Goal: Answer question/provide support: Share knowledge or assist other users

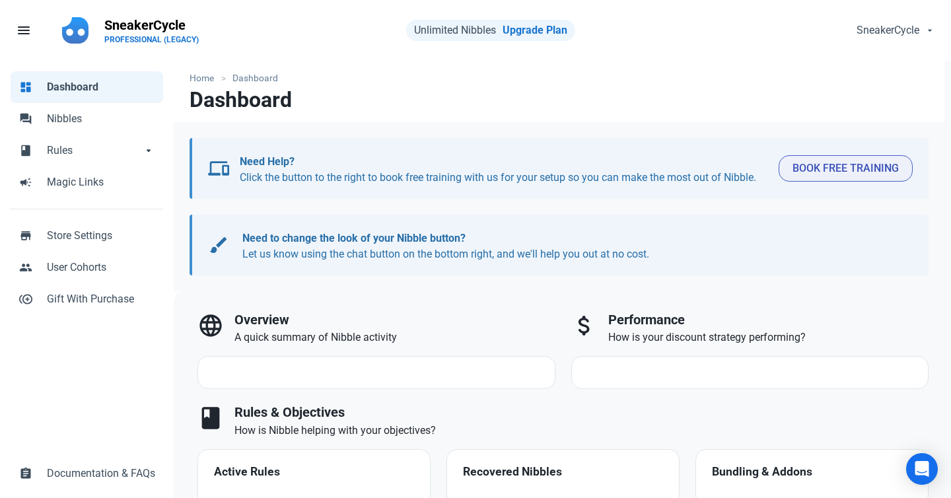
select select "7d"
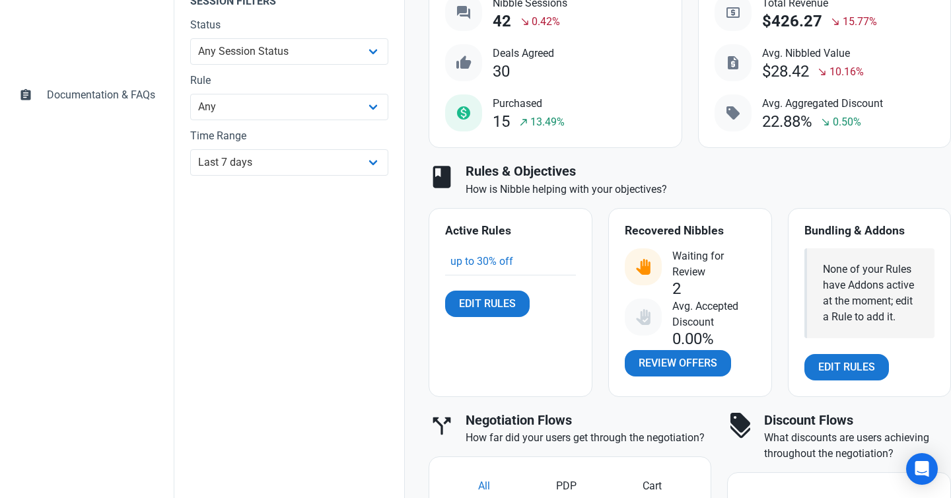
scroll to position [483, 0]
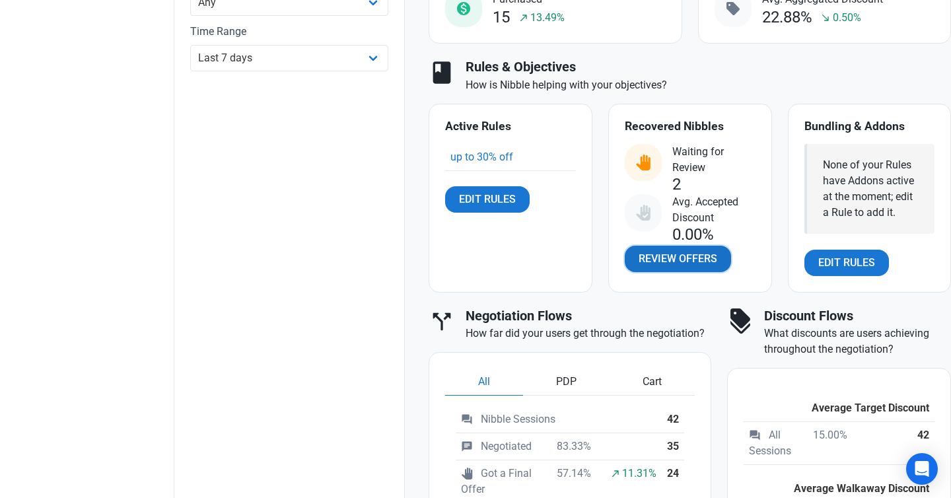
click at [673, 264] on span "Review Offers" at bounding box center [678, 259] width 79 height 16
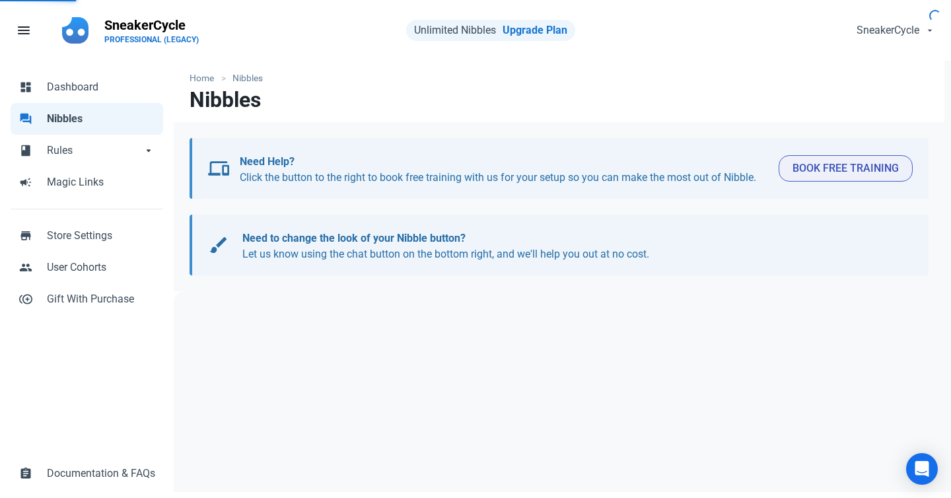
select select "user_offer_available"
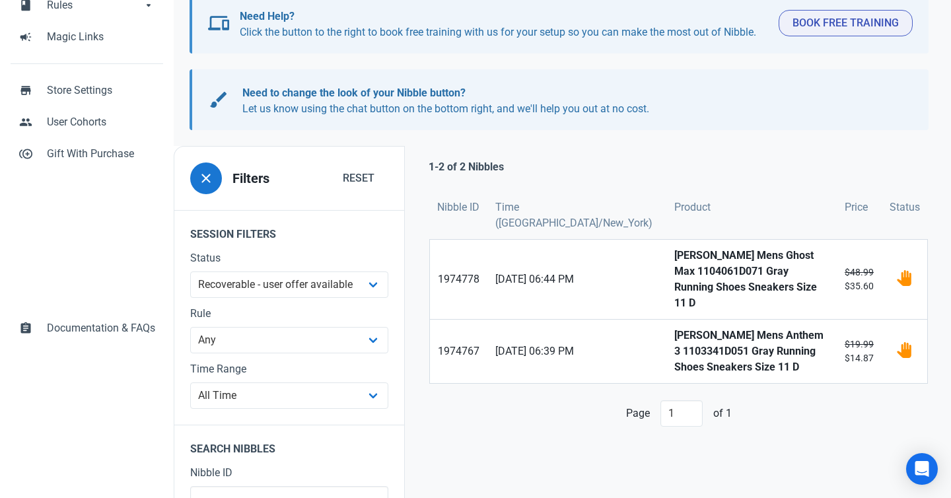
scroll to position [160, 0]
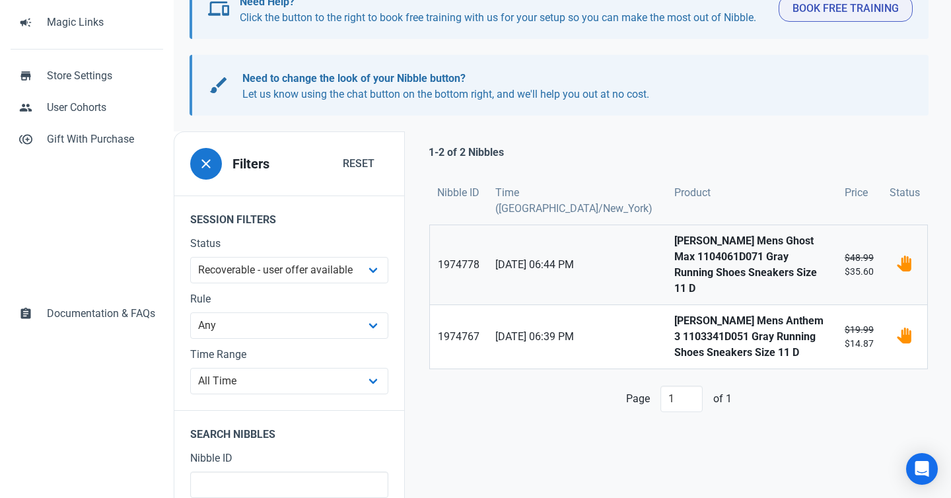
click at [674, 251] on strong "[PERSON_NAME] Mens Ghost Max 1104061D071 Gray Running Shoes Sneakers Size 11 D" at bounding box center [751, 264] width 155 height 63
click at [674, 313] on strong "Brooks Mens Anthem 3 1103341D051 Gray Running Shoes Sneakers Size 11 D" at bounding box center [751, 337] width 155 height 48
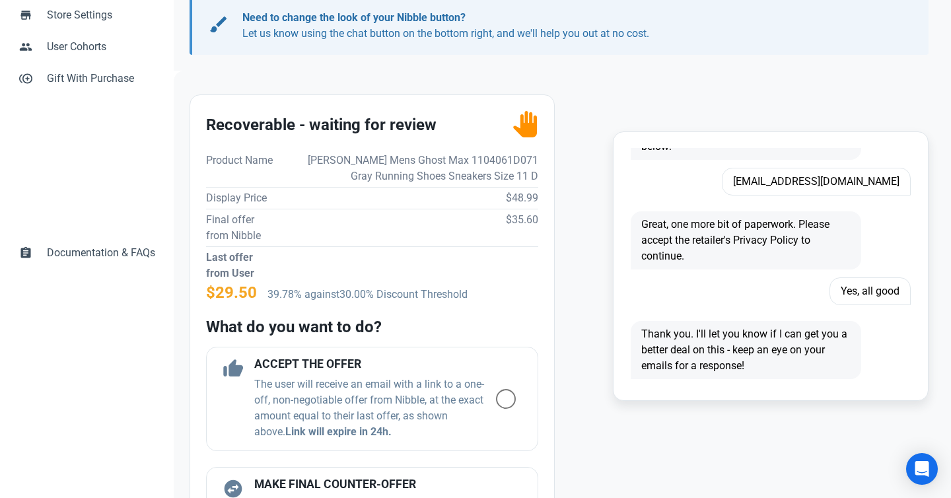
scroll to position [1567, 0]
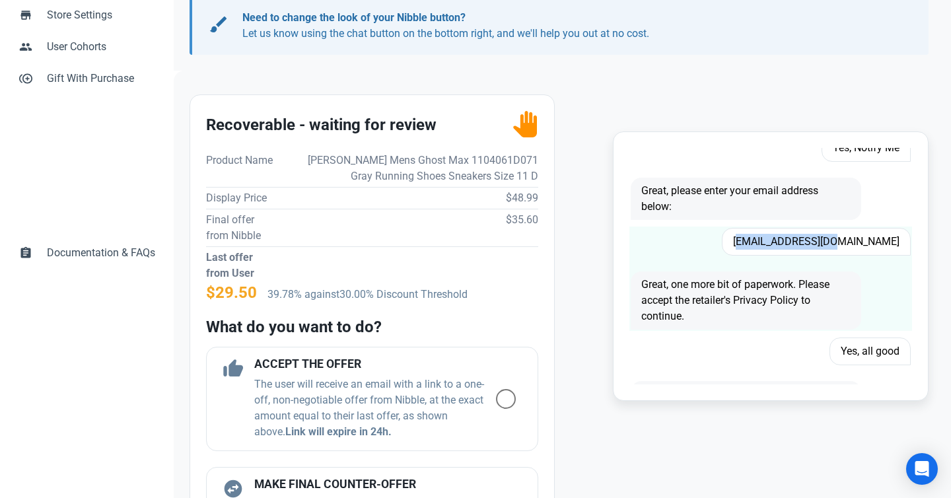
drag, startPoint x: 799, startPoint y: 243, endPoint x: 898, endPoint y: 241, distance: 98.4
click at [898, 241] on span "[EMAIL_ADDRESS][DOMAIN_NAME]" at bounding box center [816, 242] width 189 height 28
copy span "[EMAIL_ADDRESS][DOMAIN_NAME]"
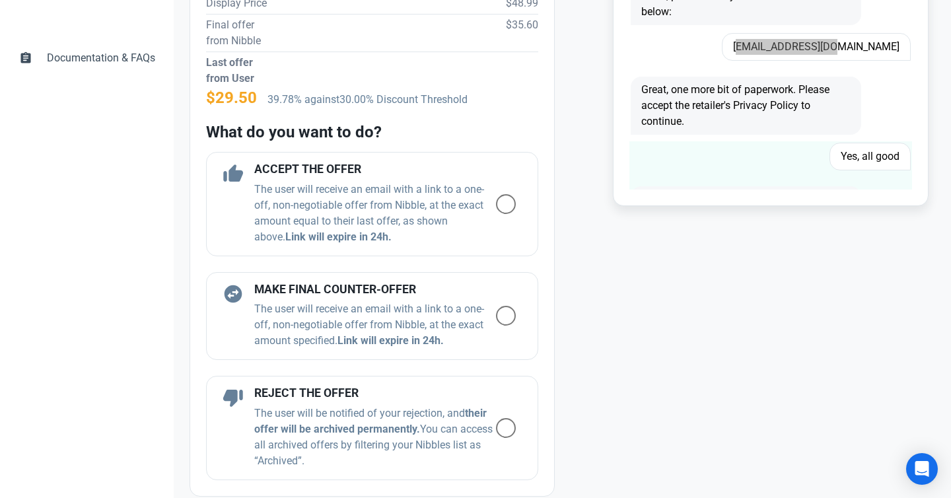
scroll to position [415, 0]
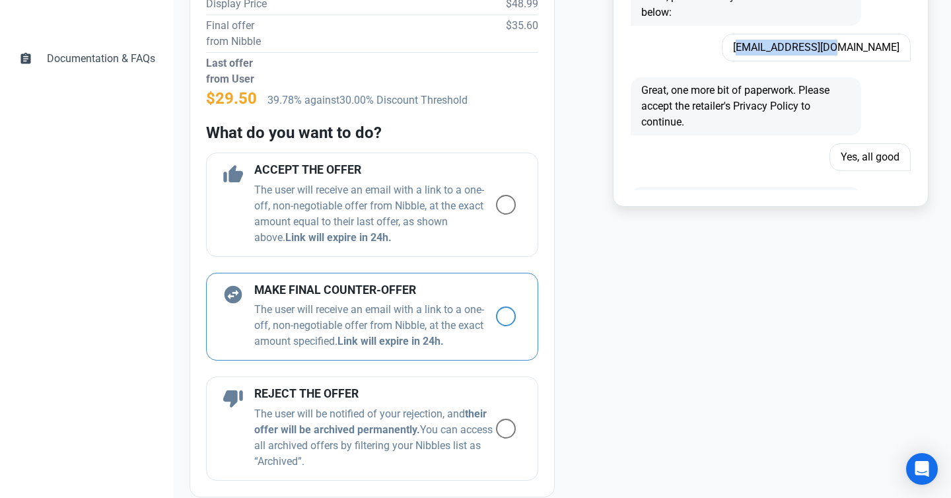
click at [509, 311] on span at bounding box center [506, 316] width 20 height 20
click at [505, 312] on input "radio" at bounding box center [500, 316] width 9 height 9
radio input "true"
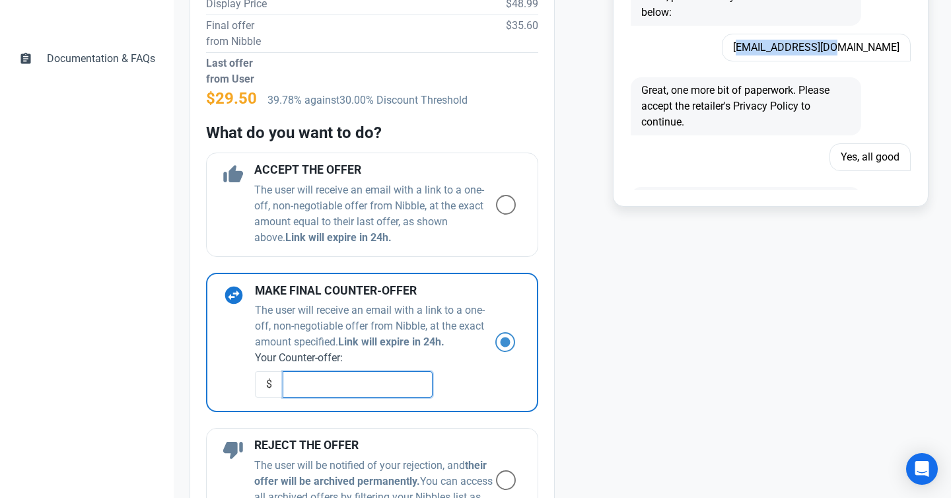
click at [363, 387] on input "text" at bounding box center [358, 384] width 150 height 26
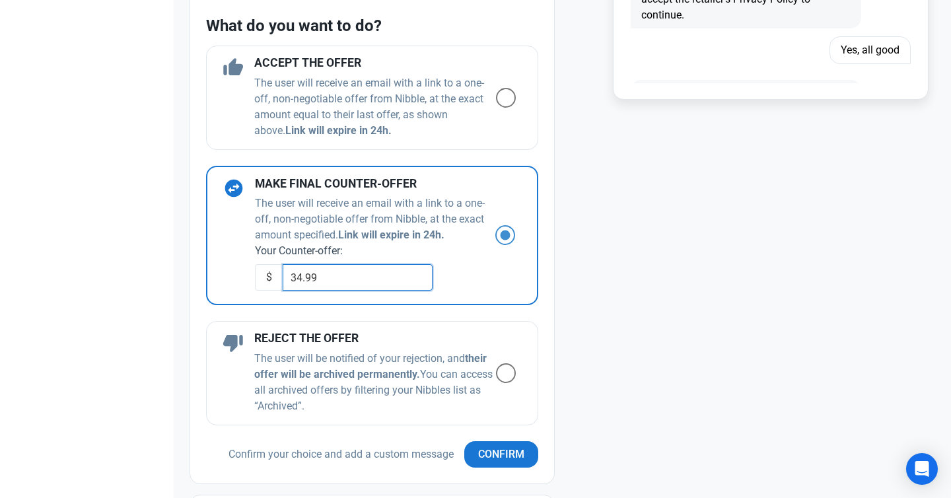
scroll to position [633, 0]
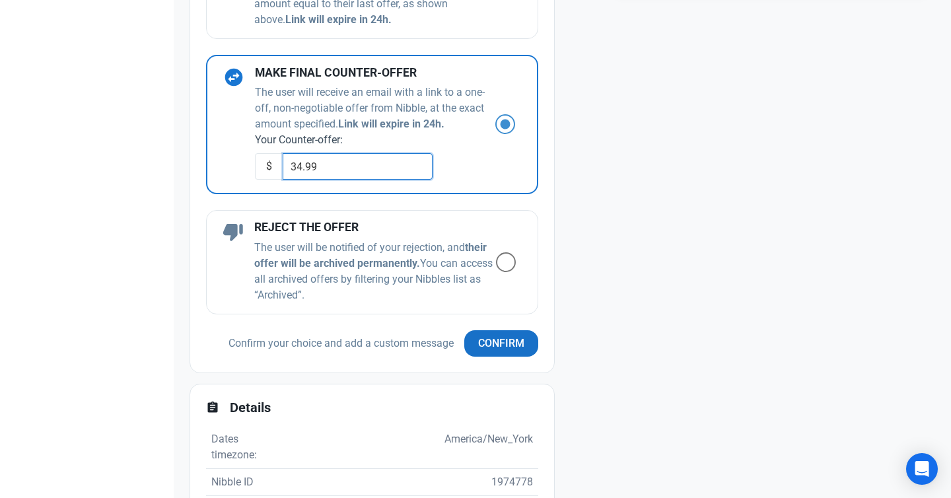
type input "34.99"
click at [520, 343] on span "Confirm" at bounding box center [501, 344] width 46 height 16
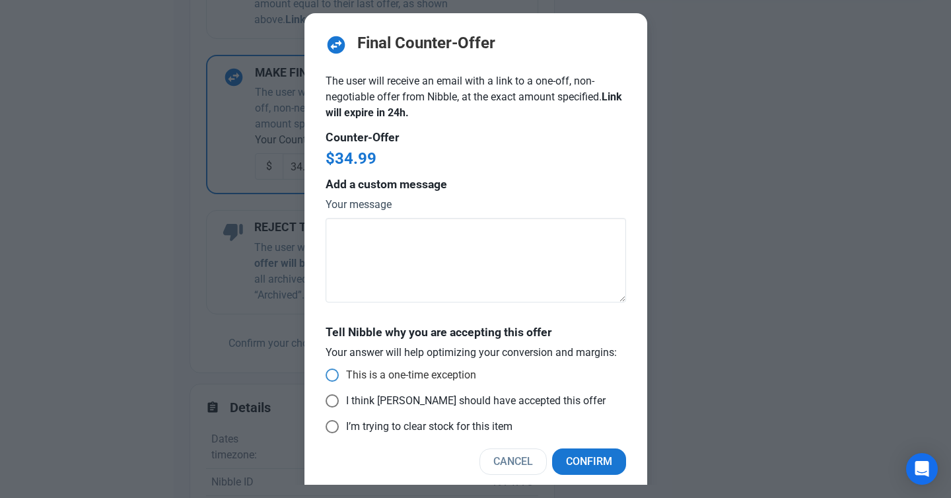
click at [330, 375] on span at bounding box center [332, 375] width 13 height 13
click at [330, 375] on input "This is a one-time exception" at bounding box center [330, 375] width 9 height 9
radio input "true"
click at [598, 460] on span "Confirm" at bounding box center [589, 462] width 46 height 16
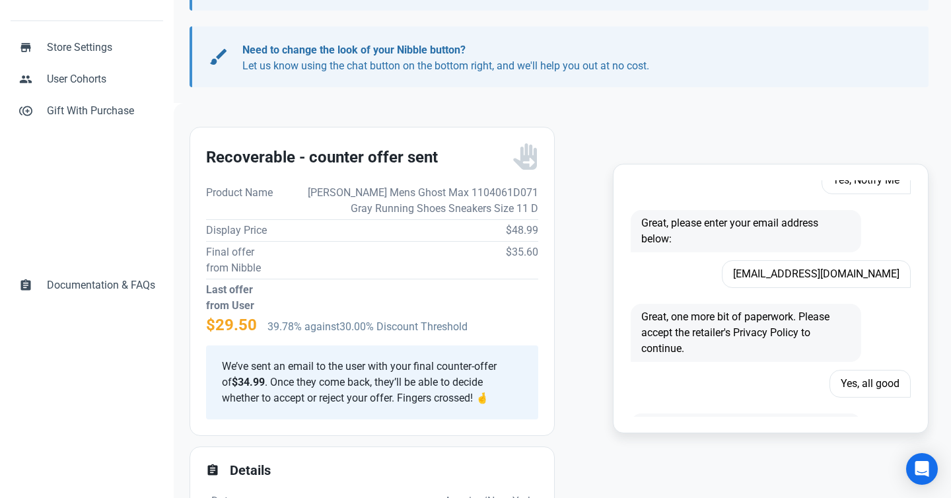
scroll to position [0, 0]
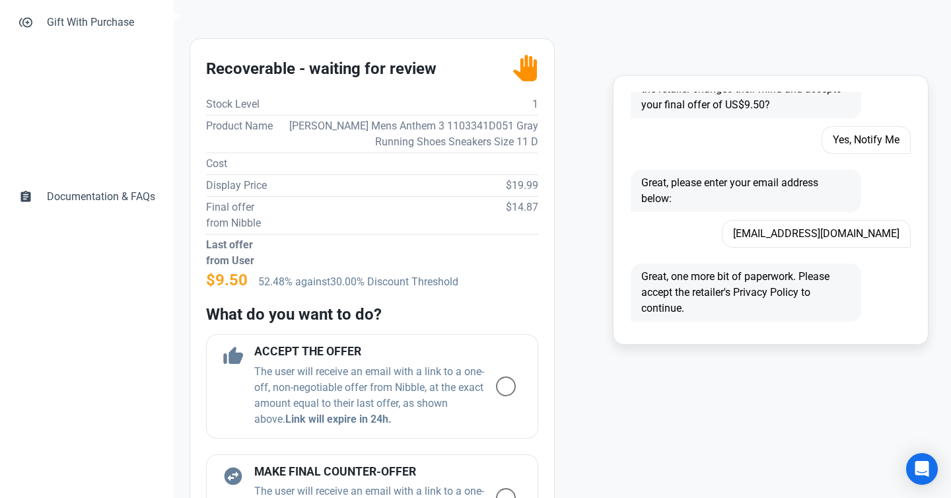
scroll to position [1466, 0]
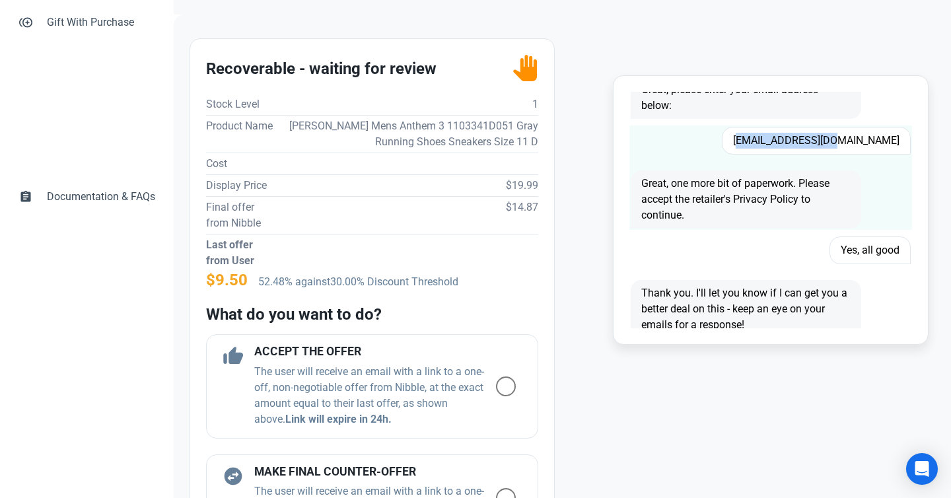
drag, startPoint x: 799, startPoint y: 143, endPoint x: 899, endPoint y: 143, distance: 100.4
click at [899, 143] on span "[EMAIL_ADDRESS][DOMAIN_NAME]" at bounding box center [816, 141] width 189 height 28
copy span "[EMAIL_ADDRESS][DOMAIN_NAME]"
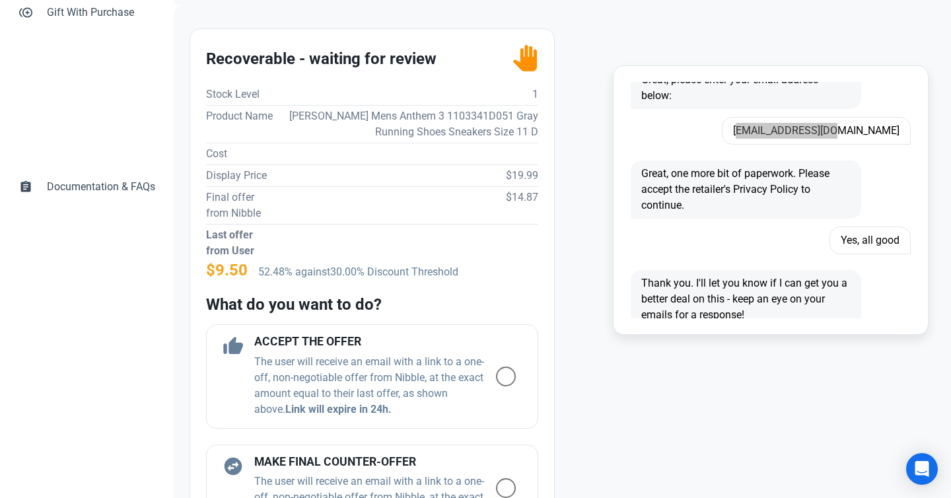
scroll to position [583, 0]
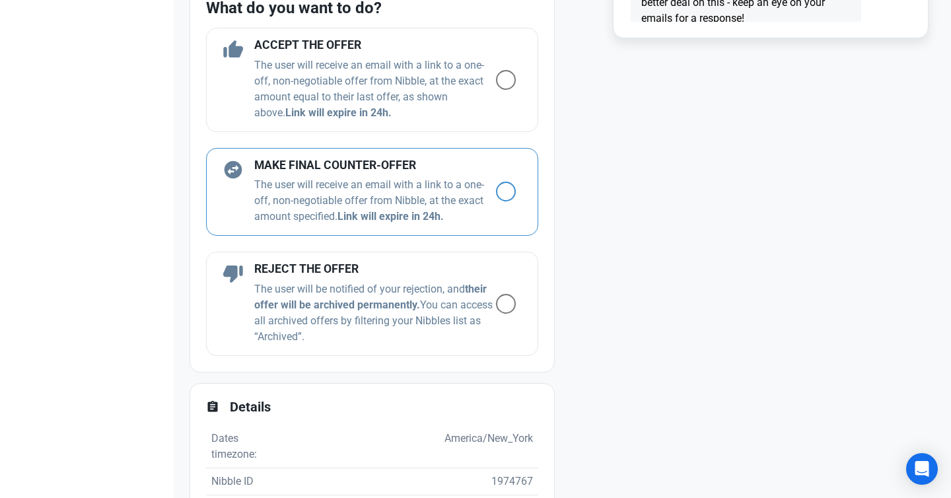
click at [510, 192] on span at bounding box center [506, 192] width 20 height 20
click at [505, 192] on input "radio" at bounding box center [500, 192] width 9 height 9
radio input "true"
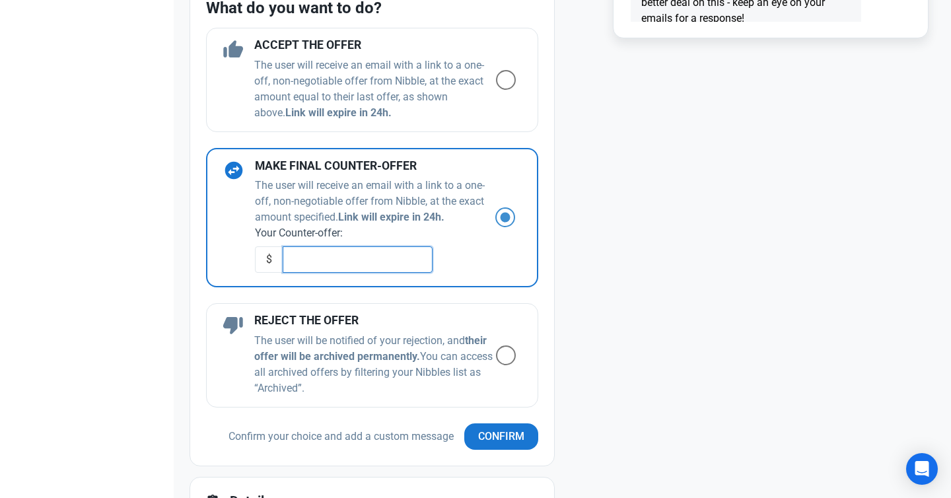
click at [309, 266] on input "text" at bounding box center [358, 259] width 150 height 26
type input "13.99"
click at [481, 426] on button "Confirm" at bounding box center [501, 436] width 74 height 26
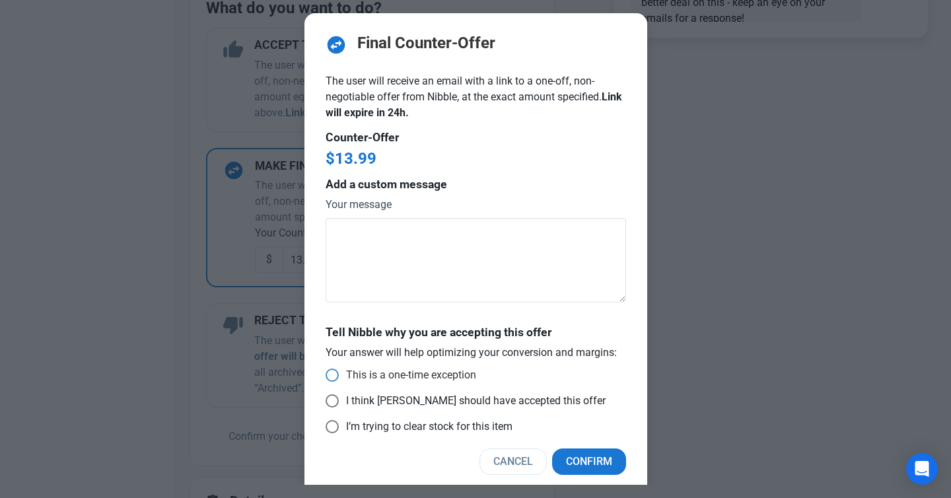
click at [332, 373] on span at bounding box center [332, 375] width 13 height 13
click at [332, 373] on input "This is a one-time exception" at bounding box center [330, 375] width 9 height 9
radio input "true"
click at [588, 460] on span "Confirm" at bounding box center [589, 462] width 46 height 16
